Goal: Transaction & Acquisition: Download file/media

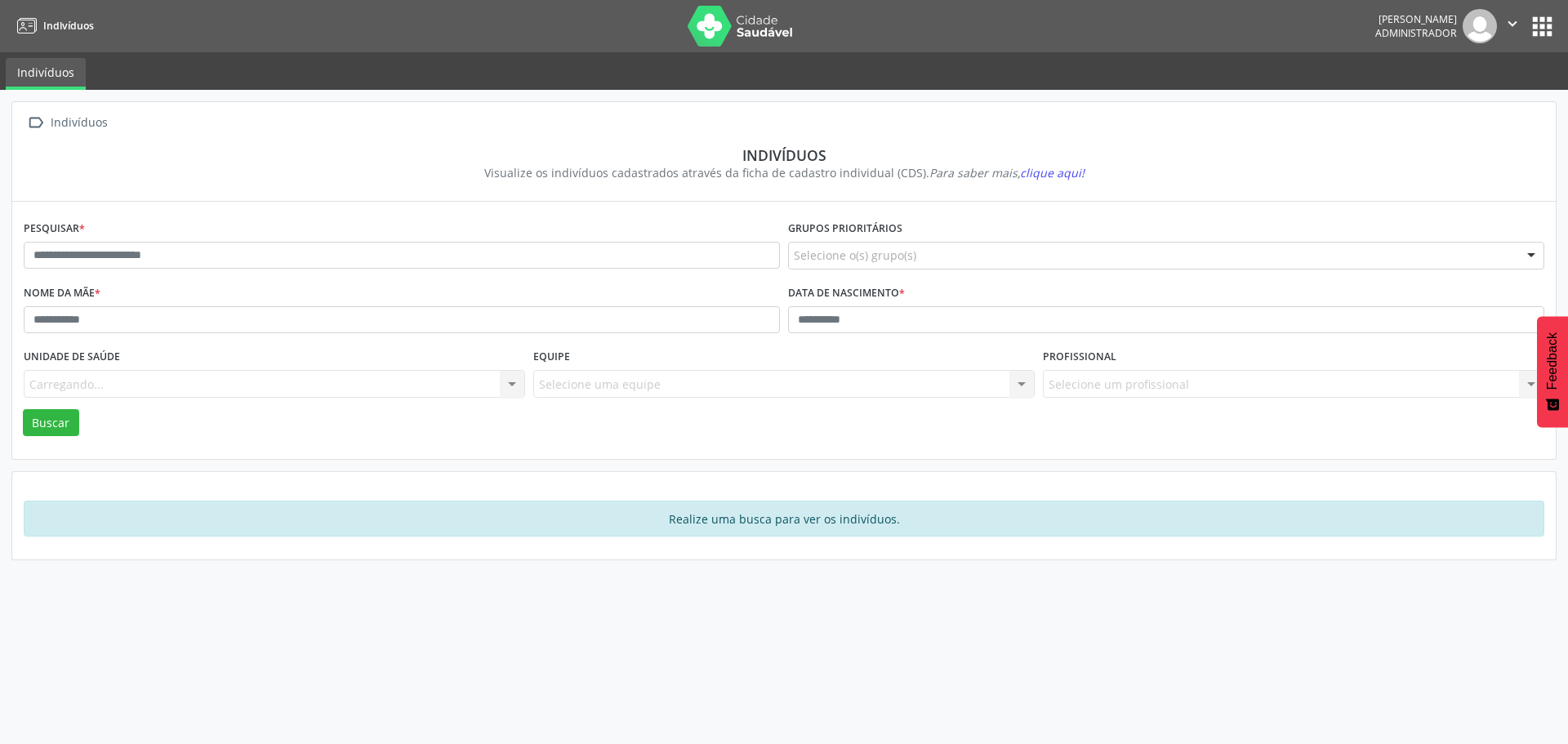
click at [1537, 24] on button "apps" at bounding box center [1543, 27] width 29 height 29
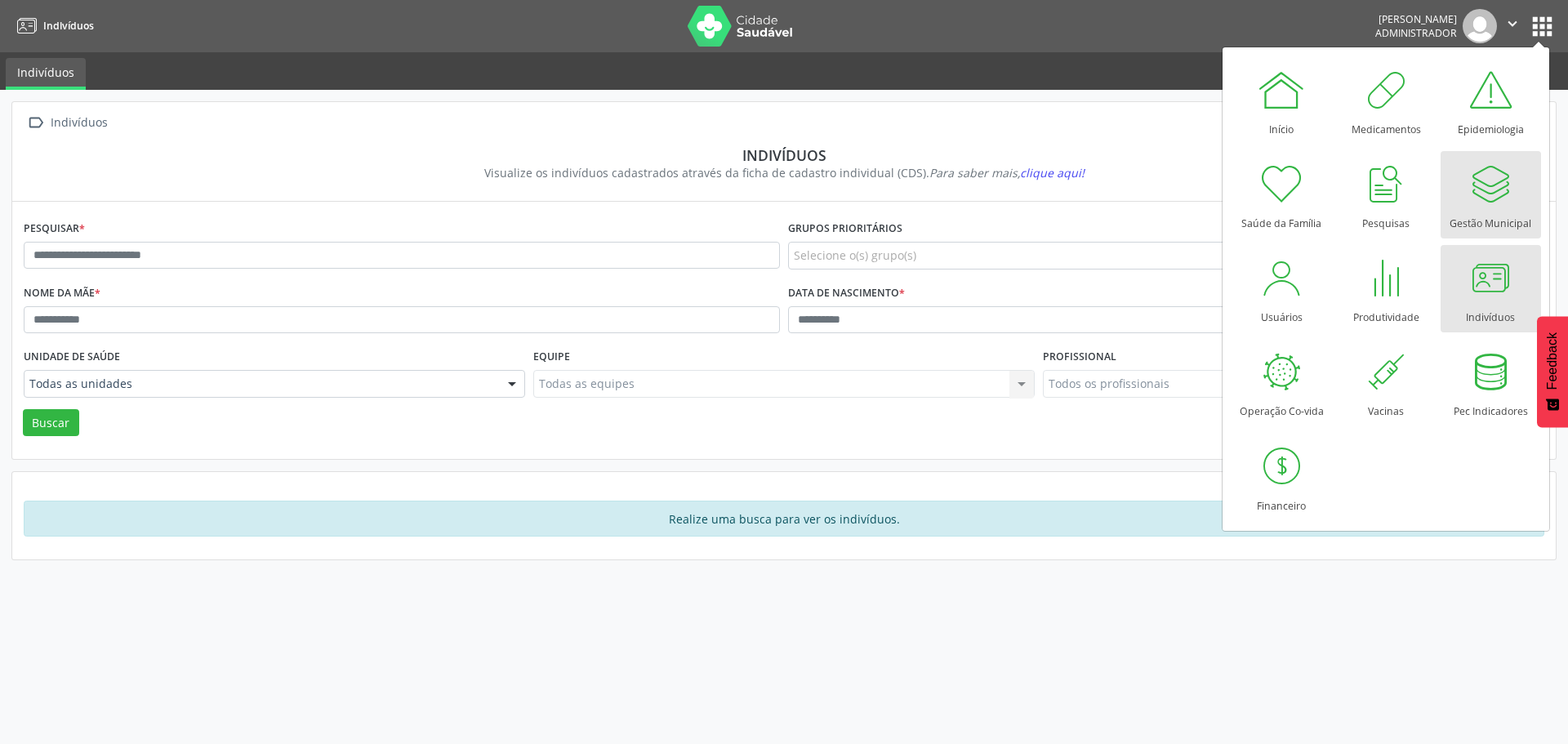
click at [1488, 213] on div "Gestão Municipal" at bounding box center [1491, 218] width 81 height 22
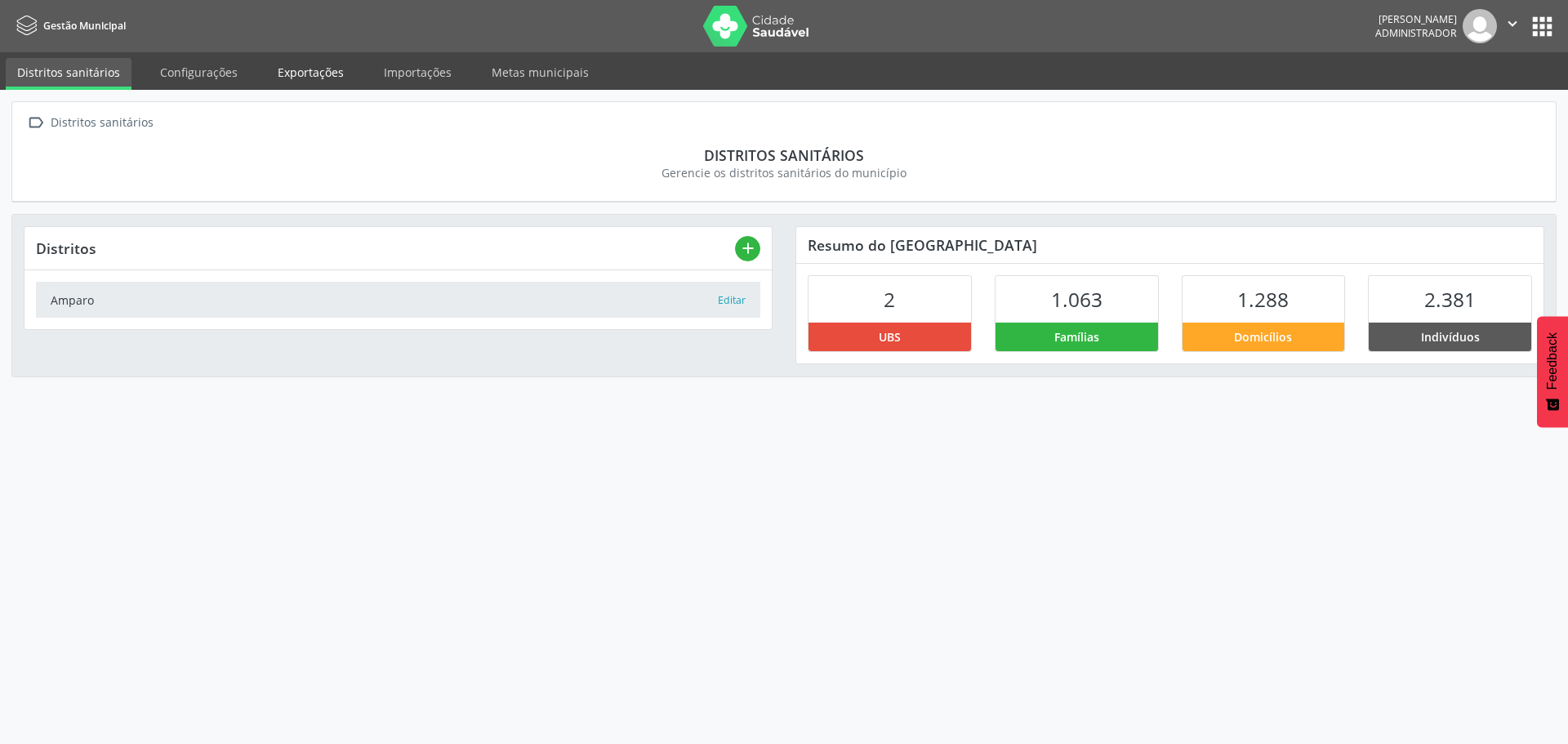
click at [309, 72] on link "Exportações" at bounding box center [310, 72] width 89 height 29
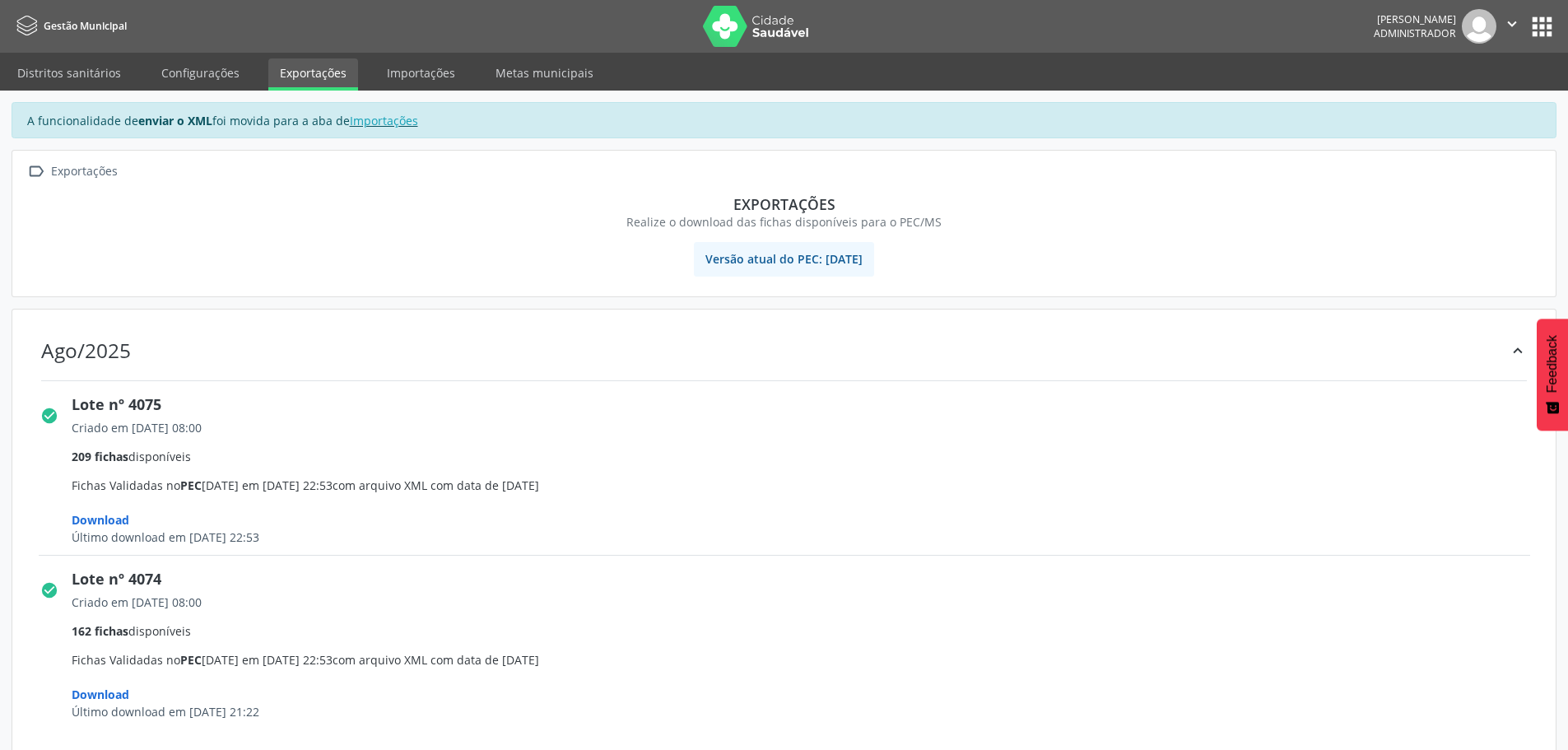
click at [112, 518] on span "Download" at bounding box center [100, 520] width 57 height 16
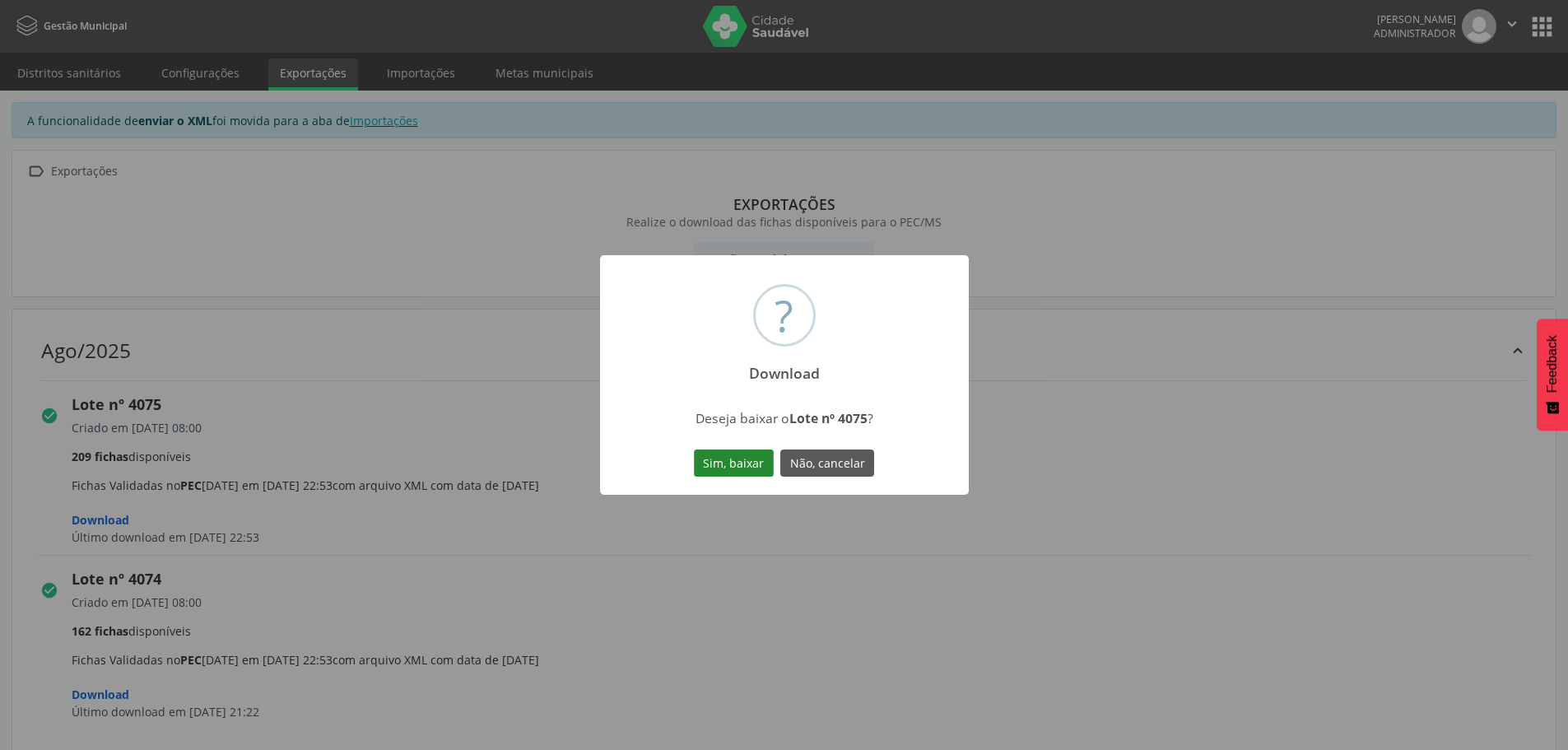
click at [739, 468] on button "Sim, baixar" at bounding box center [733, 463] width 80 height 28
